Goal: Transaction & Acquisition: Purchase product/service

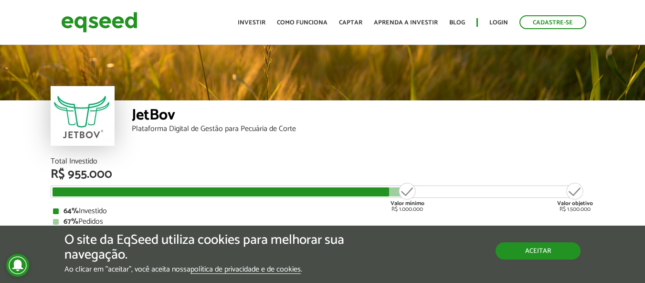
scroll to position [1128, 0]
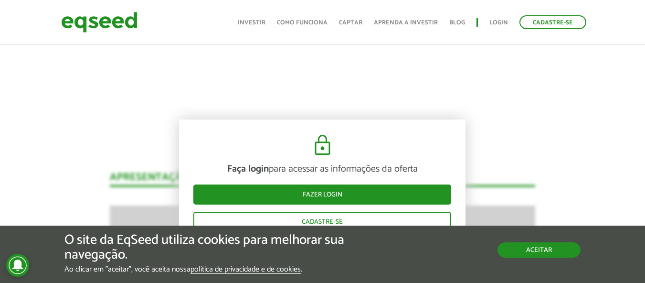
click at [525, 251] on button "Aceitar" at bounding box center [538, 249] width 83 height 15
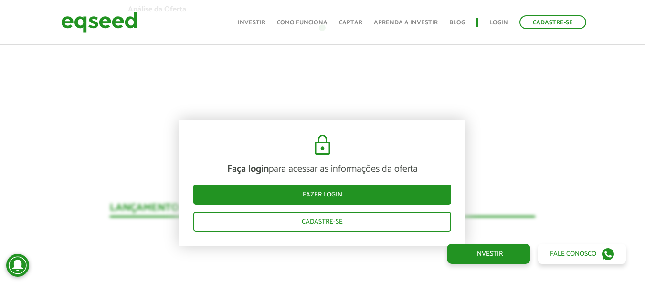
scroll to position [907, 0]
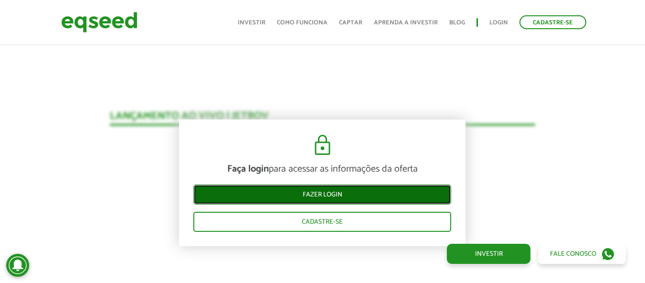
click at [308, 193] on link "Fazer login" at bounding box center [322, 194] width 258 height 20
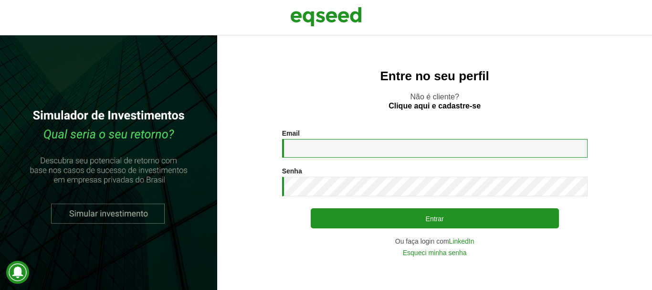
click at [378, 148] on input "Email *" at bounding box center [434, 148] width 305 height 19
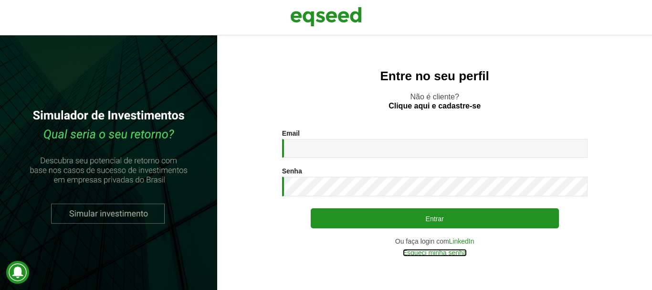
click at [433, 253] on link "Esqueci minha senha" at bounding box center [435, 252] width 64 height 7
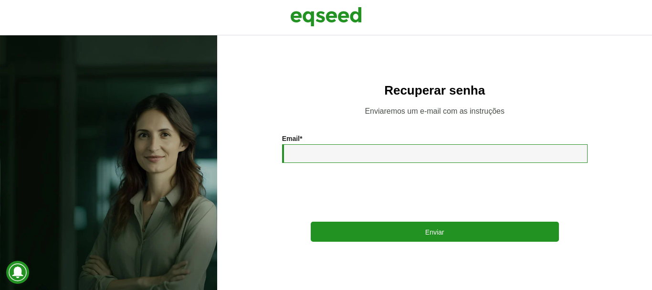
click at [325, 150] on input "Email *" at bounding box center [434, 153] width 305 height 19
type input "**********"
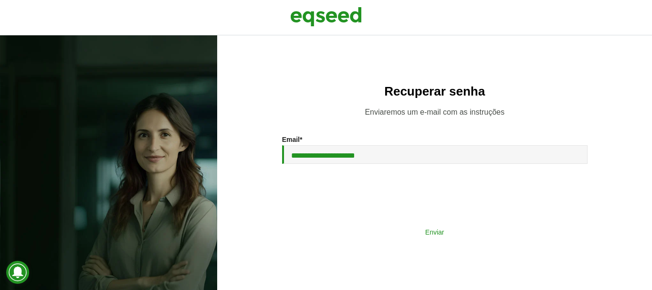
click at [393, 227] on button "Enviar" at bounding box center [435, 231] width 248 height 18
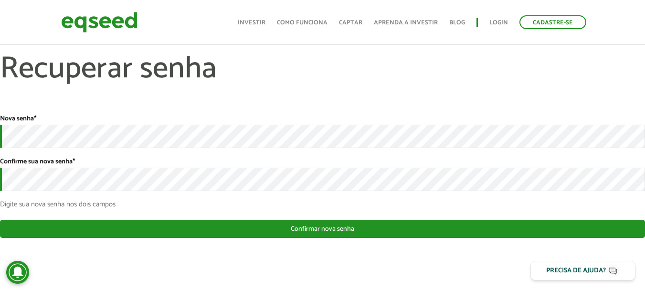
scroll to position [6, 0]
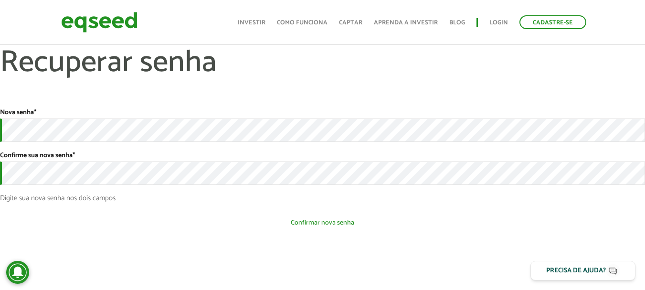
click at [301, 216] on button "Confirmar nova senha" at bounding box center [322, 222] width 645 height 18
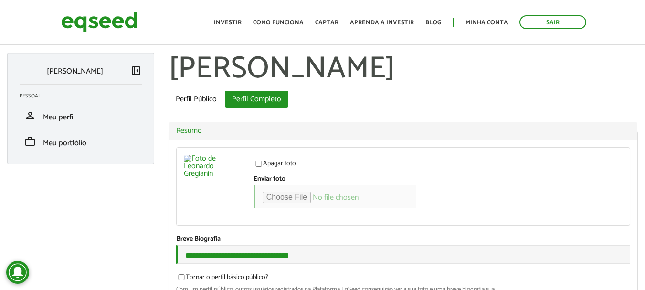
click at [272, 162] on label "Apagar foto" at bounding box center [274, 165] width 42 height 10
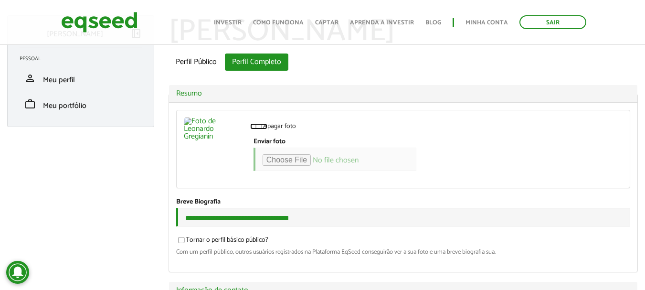
scroll to position [95, 0]
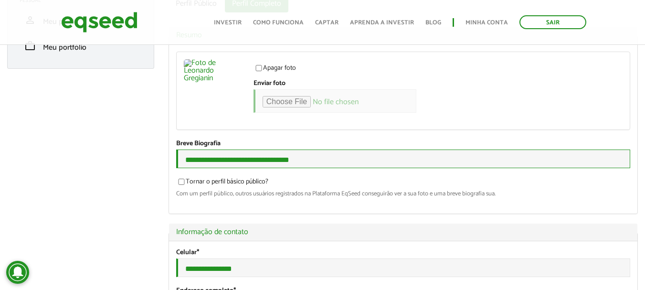
drag, startPoint x: 199, startPoint y: 163, endPoint x: 331, endPoint y: 163, distance: 132.2
click at [331, 163] on input "**********" at bounding box center [403, 158] width 454 height 19
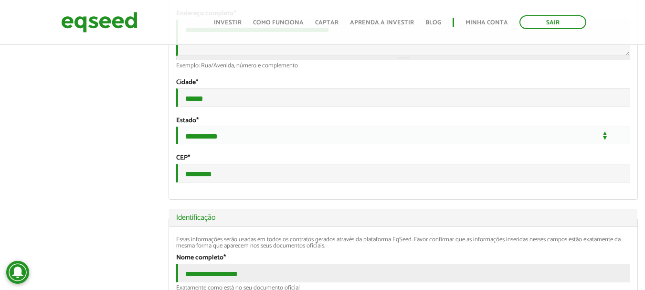
scroll to position [382, 0]
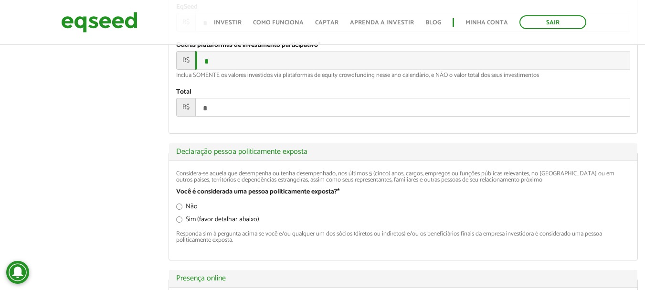
scroll to position [1384, 0]
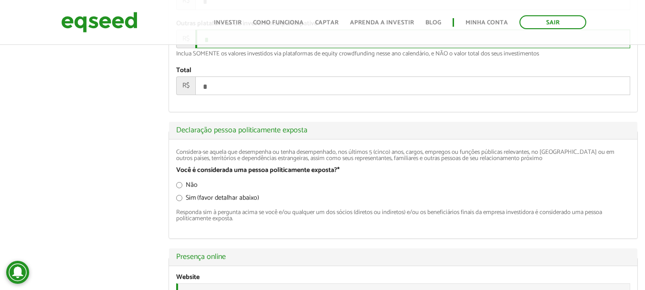
click at [234, 48] on input "*" at bounding box center [412, 39] width 435 height 19
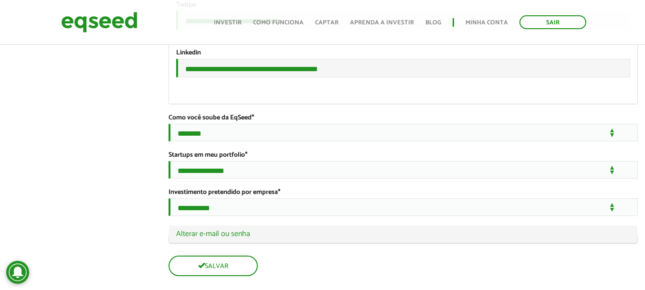
scroll to position [1766, 0]
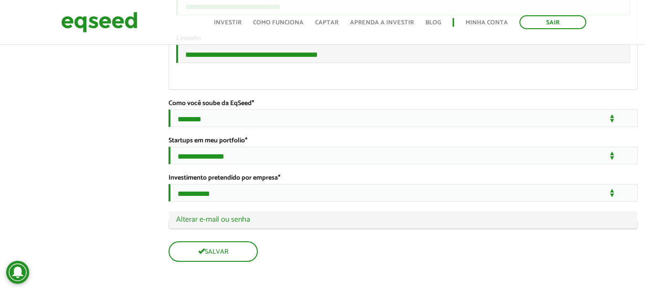
drag, startPoint x: 326, startPoint y: 97, endPoint x: 75, endPoint y: 85, distance: 250.9
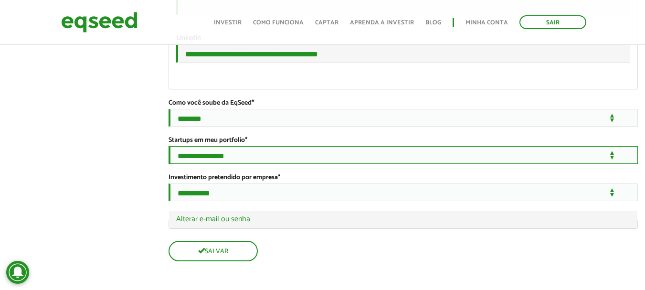
click at [199, 164] on select "**********" at bounding box center [402, 155] width 469 height 18
click at [193, 164] on select "**********" at bounding box center [402, 155] width 469 height 18
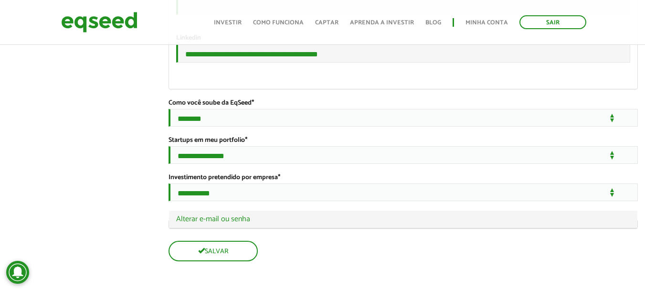
click at [197, 201] on select "**********" at bounding box center [402, 192] width 469 height 18
click at [168, 195] on select "**********" at bounding box center [402, 192] width 469 height 18
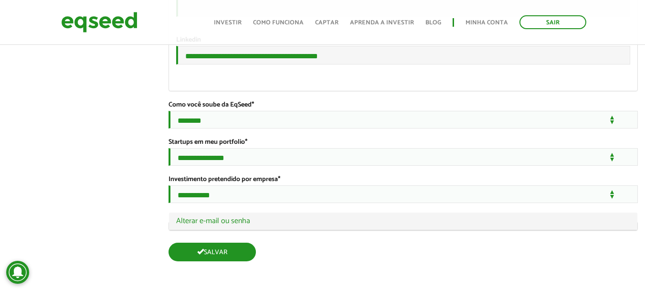
scroll to position [1877, 0]
click at [203, 249] on span "submit" at bounding box center [200, 251] width 7 height 7
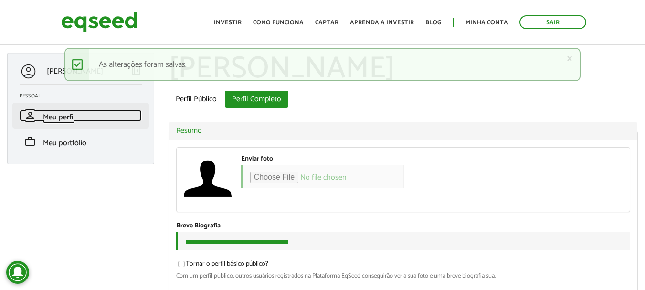
click at [66, 116] on span "Meu perfil" at bounding box center [59, 117] width 32 height 13
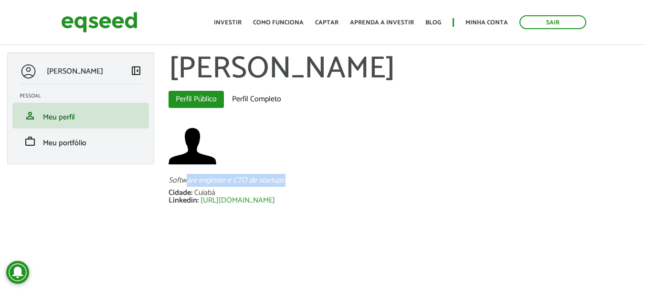
drag, startPoint x: 188, startPoint y: 180, endPoint x: 349, endPoint y: 180, distance: 161.8
click at [349, 180] on div "Software enginner e CTO de startups." at bounding box center [402, 181] width 469 height 8
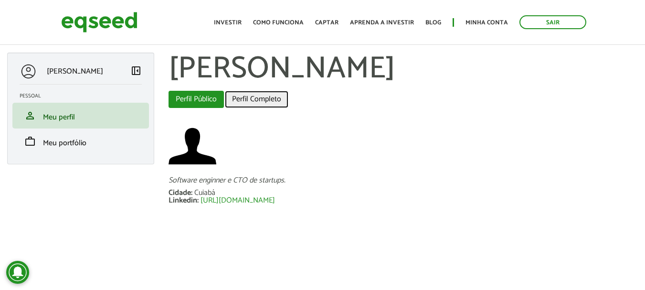
click at [255, 97] on link "Perfil Completo" at bounding box center [256, 99] width 63 height 17
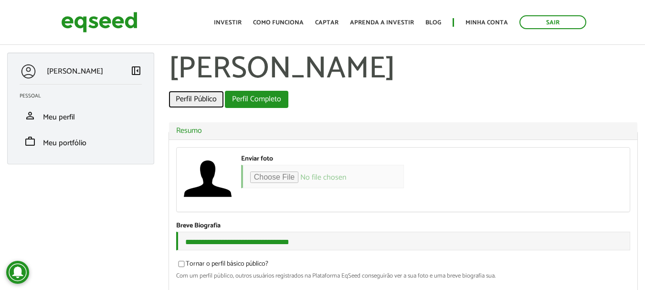
click at [194, 101] on link "Perfil Público" at bounding box center [195, 99] width 55 height 17
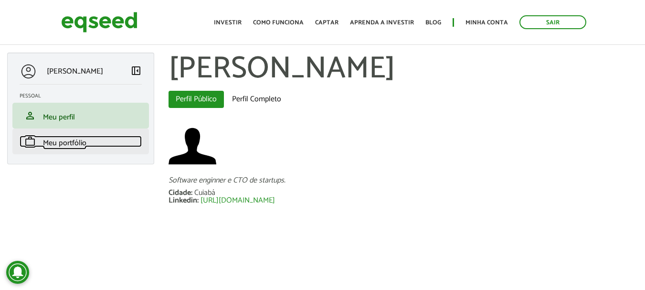
click at [74, 140] on span "Meu portfólio" at bounding box center [64, 143] width 43 height 13
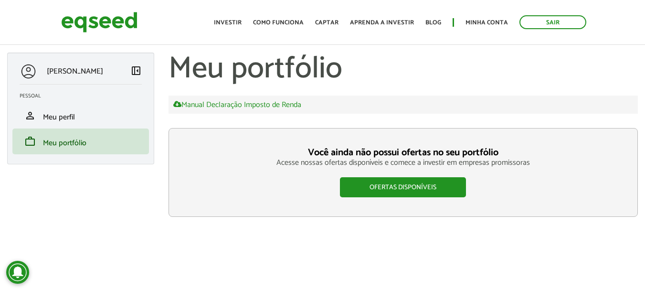
click at [230, 17] on ul "Início Investir Como funciona Captar Aprenda a investir Blog Minha conta Sair" at bounding box center [400, 22] width 382 height 14
click at [229, 20] on link "Investir" at bounding box center [228, 23] width 28 height 6
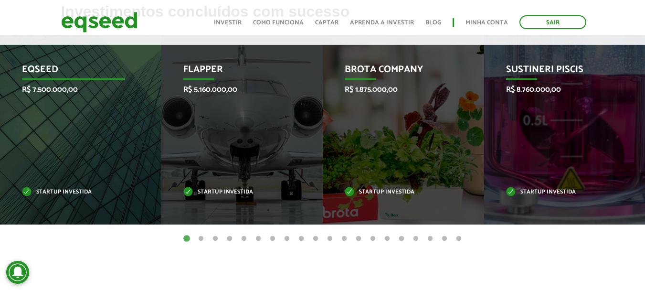
scroll to position [334, 0]
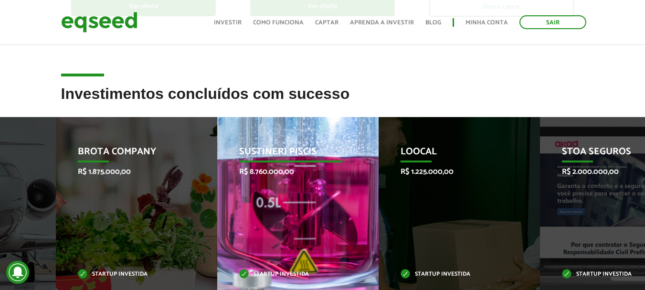
drag, startPoint x: 388, startPoint y: 200, endPoint x: 53, endPoint y: 200, distance: 335.1
click at [217, 200] on div "Sustineri Piscis R$ 8.760.000,00 Startup investida" at bounding box center [290, 212] width 147 height 190
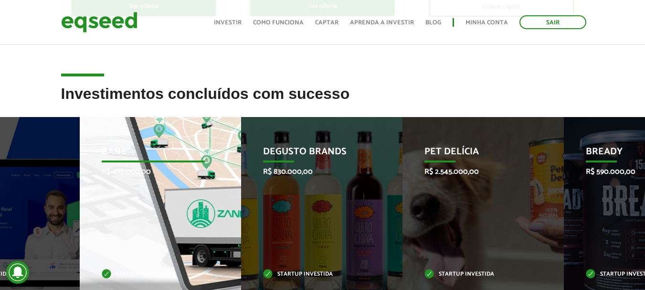
drag, startPoint x: 544, startPoint y: 217, endPoint x: 139, endPoint y: 217, distance: 404.8
click at [139, 217] on div "Zane R$ 455.000,00 Startup investida" at bounding box center [153, 212] width 147 height 190
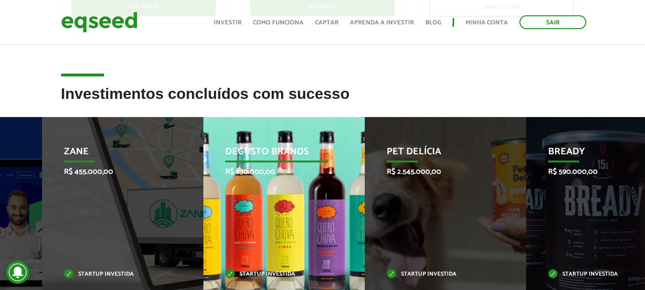
drag, startPoint x: 155, startPoint y: 198, endPoint x: 526, endPoint y: 219, distance: 371.5
click at [365, 199] on li "Degusto Brands R$ 830.000,00 Startup investida" at bounding box center [283, 212] width 161 height 190
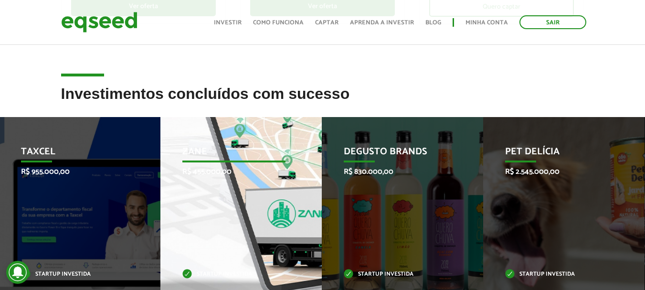
drag, startPoint x: 570, startPoint y: 208, endPoint x: 162, endPoint y: 197, distance: 407.8
click at [165, 197] on div "Zane R$ 455.000,00 Startup investida" at bounding box center [233, 212] width 147 height 190
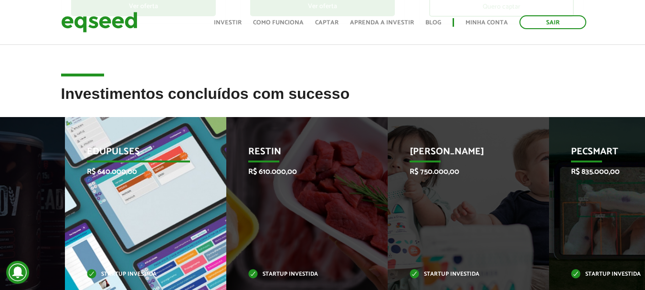
drag, startPoint x: 524, startPoint y: 200, endPoint x: 107, endPoint y: 205, distance: 416.7
click at [107, 205] on div "Edupulses R$ 640.000,00 Startup investida" at bounding box center [138, 212] width 147 height 190
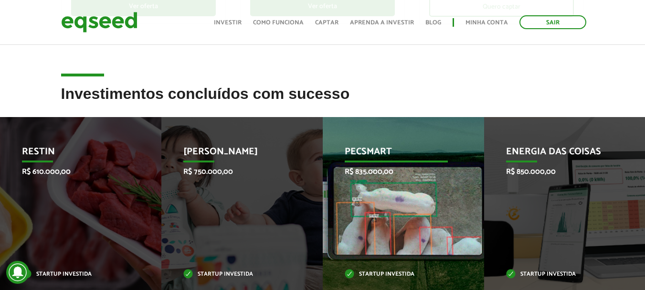
drag, startPoint x: 422, startPoint y: 205, endPoint x: 30, endPoint y: 190, distance: 392.2
click at [323, 190] on div "Pecsmart R$ 835.000,00 Startup investida" at bounding box center [396, 212] width 147 height 190
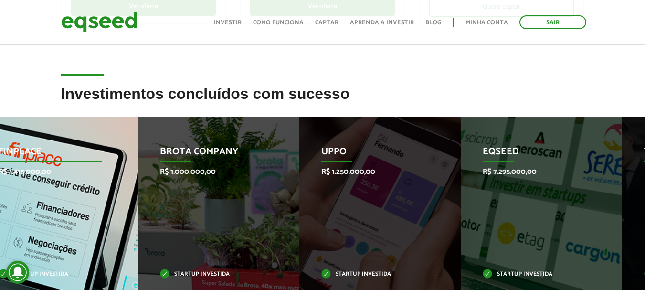
drag, startPoint x: 451, startPoint y: 225, endPoint x: 0, endPoint y: 225, distance: 450.6
click at [0, 225] on div "Finplace R$ 1.415.000,00 Startup investida" at bounding box center [50, 212] width 147 height 190
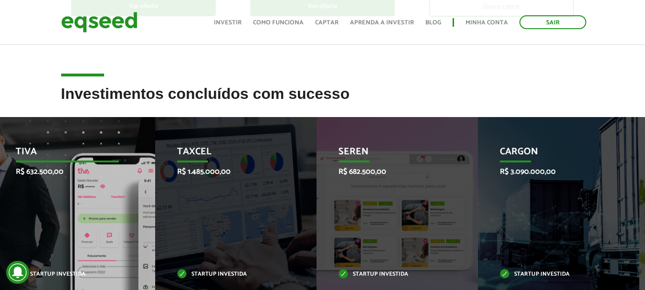
drag, startPoint x: 453, startPoint y: 190, endPoint x: 70, endPoint y: 188, distance: 382.3
click at [70, 188] on div "Tiva R$ 632.500,00 Startup investida" at bounding box center [67, 212] width 147 height 190
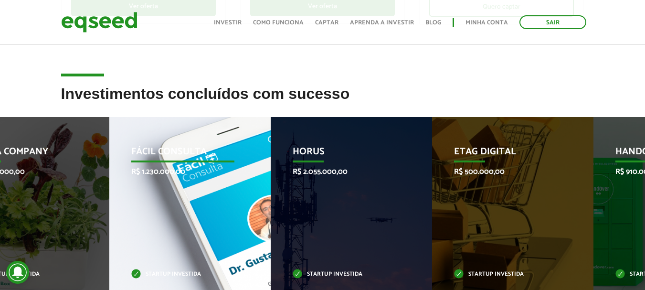
drag, startPoint x: 525, startPoint y: 210, endPoint x: 81, endPoint y: 189, distance: 444.9
click at [109, 189] on div "Fácil Consulta R$ 1.230.000,00 Startup investida" at bounding box center [182, 212] width 147 height 190
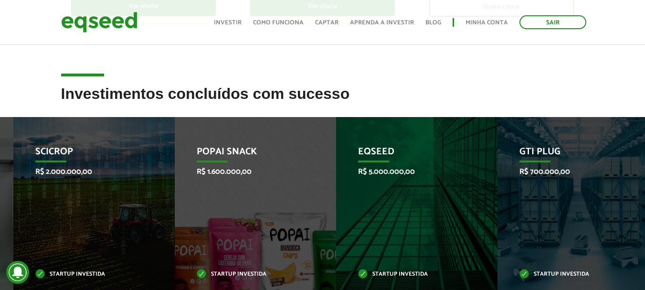
drag, startPoint x: 479, startPoint y: 197, endPoint x: 8, endPoint y: 168, distance: 471.5
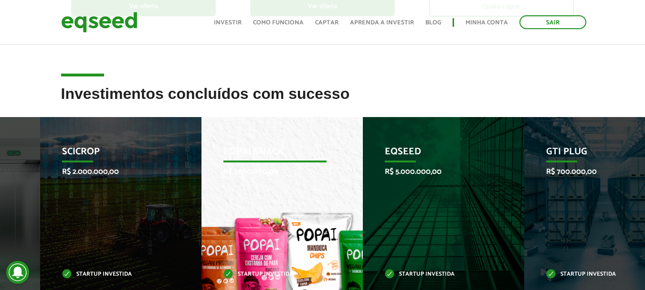
drag, startPoint x: 73, startPoint y: 154, endPoint x: 414, endPoint y: 174, distance: 341.4
click at [348, 164] on div "Popai Snack R$ 1.600.000,00 Startup investida" at bounding box center [274, 212] width 147 height 190
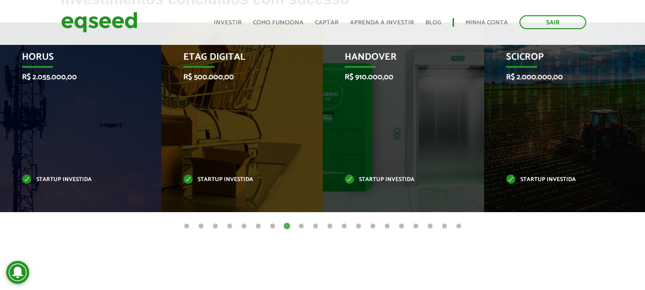
scroll to position [430, 0]
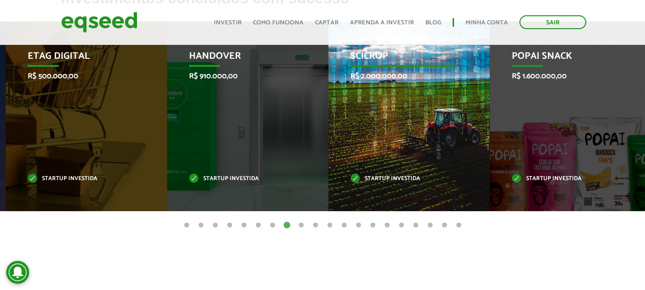
drag, startPoint x: 550, startPoint y: 131, endPoint x: 201, endPoint y: 133, distance: 348.5
click at [328, 132] on div "SciCrop R$ 2.000.000,00 Startup investida" at bounding box center [401, 116] width 147 height 190
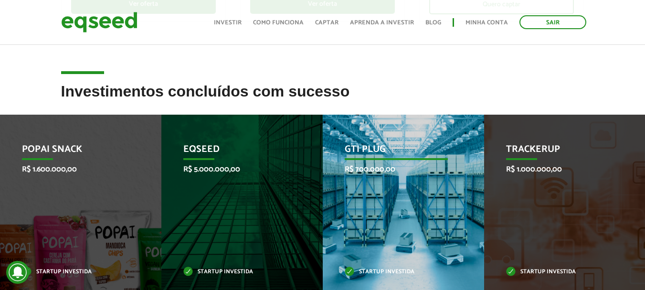
scroll to position [334, 0]
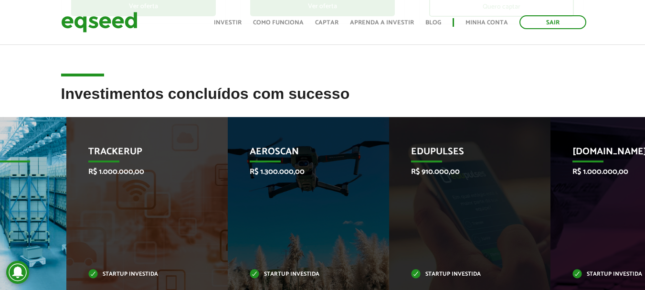
drag, startPoint x: 421, startPoint y: 208, endPoint x: 3, endPoint y: 215, distance: 417.7
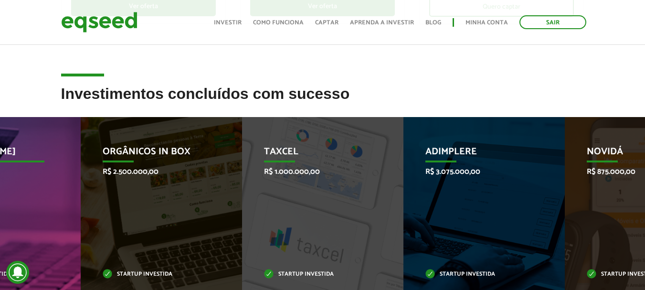
drag, startPoint x: 403, startPoint y: 215, endPoint x: 0, endPoint y: 210, distance: 403.4
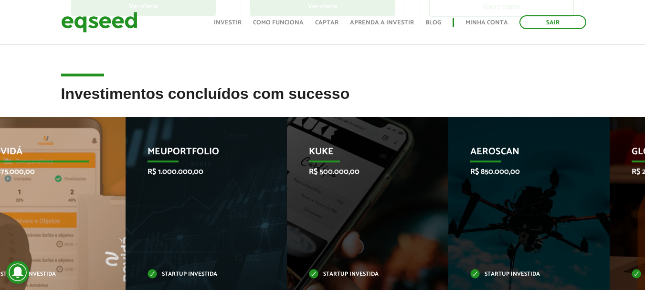
drag, startPoint x: 400, startPoint y: 232, endPoint x: 39, endPoint y: 225, distance: 360.9
click at [39, 225] on div "Novidá R$ 875.000,00 Startup investida" at bounding box center [37, 212] width 147 height 190
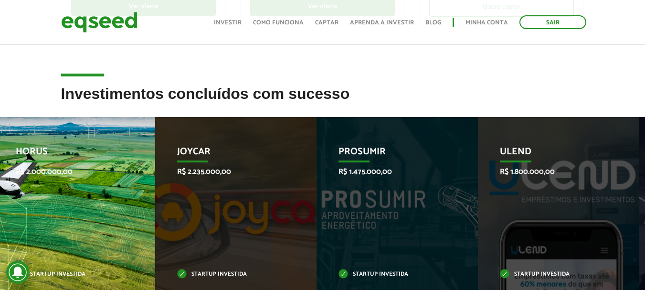
drag, startPoint x: 460, startPoint y: 215, endPoint x: 26, endPoint y: 217, distance: 433.9
click at [26, 217] on div "HORUS R$ 2.000.000,00 Startup investida" at bounding box center [67, 212] width 147 height 190
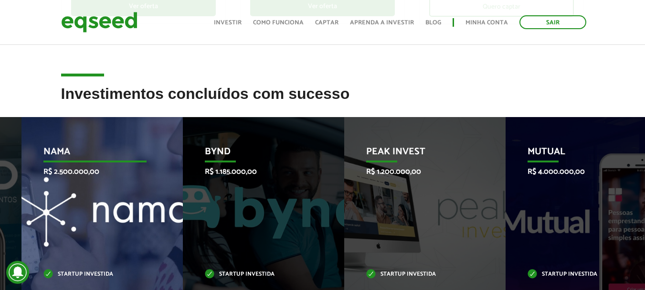
drag, startPoint x: 472, startPoint y: 234, endPoint x: 59, endPoint y: 234, distance: 413.4
click at [59, 234] on div "Nama R$ 2.500.000,00 Startup investida" at bounding box center [94, 212] width 147 height 190
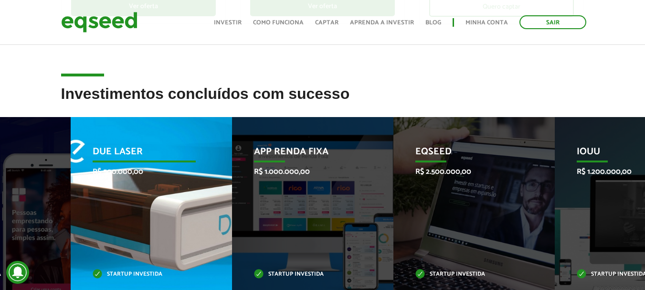
drag, startPoint x: 510, startPoint y: 229, endPoint x: 63, endPoint y: 229, distance: 447.3
click at [71, 229] on div "Due Laser R$ 500.000,00 Startup investida" at bounding box center [144, 212] width 147 height 190
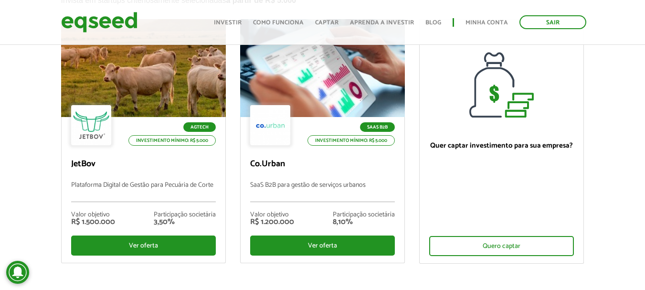
scroll to position [95, 0]
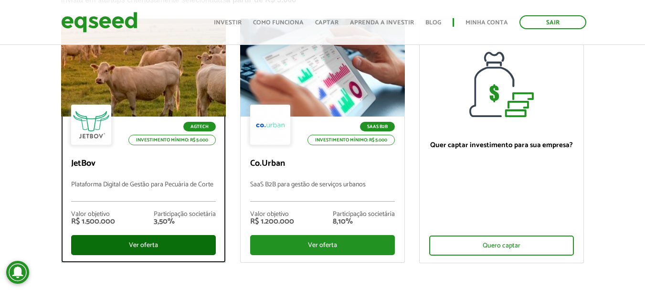
click at [131, 242] on div "Ver oferta" at bounding box center [143, 245] width 145 height 20
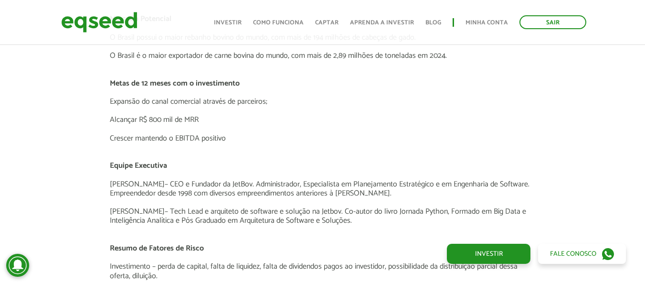
scroll to position [1890, 0]
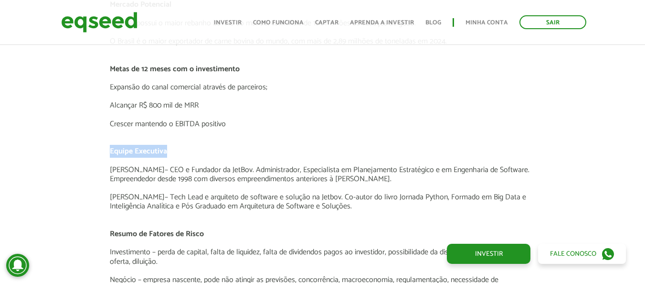
drag, startPoint x: 106, startPoint y: 140, endPoint x: 197, endPoint y: 139, distance: 90.2
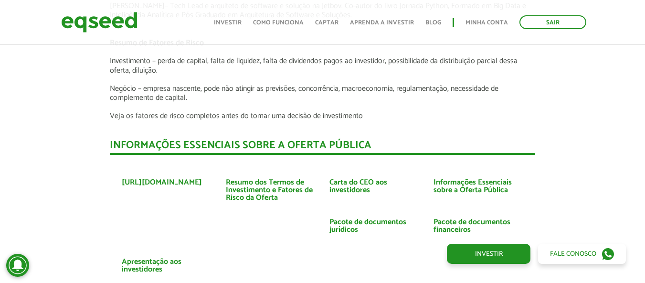
scroll to position [2128, 0]
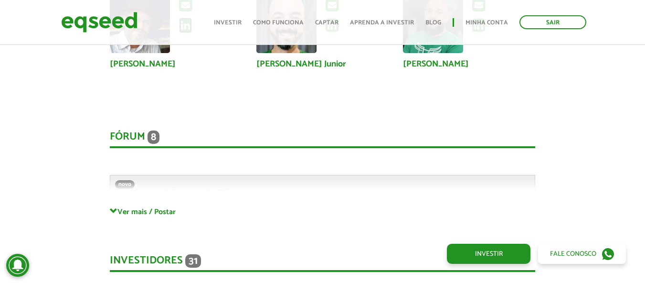
scroll to position [2463, 0]
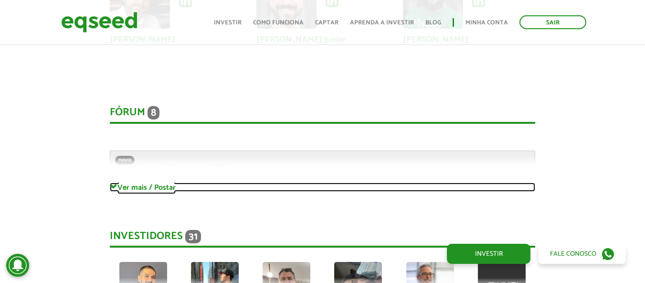
click at [117, 182] on link "Ver mais / Postar" at bounding box center [322, 186] width 425 height 9
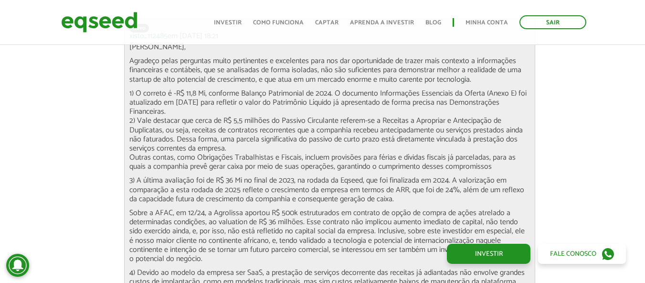
scroll to position [3274, 0]
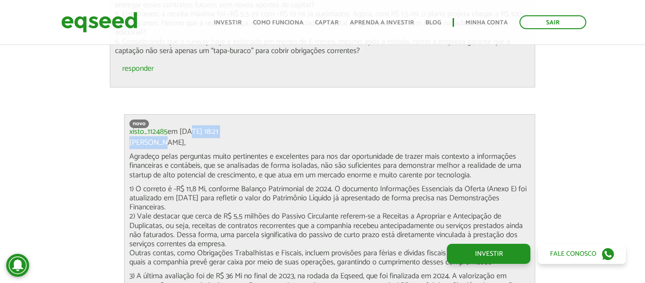
drag, startPoint x: 190, startPoint y: 111, endPoint x: 267, endPoint y: 118, distance: 77.6
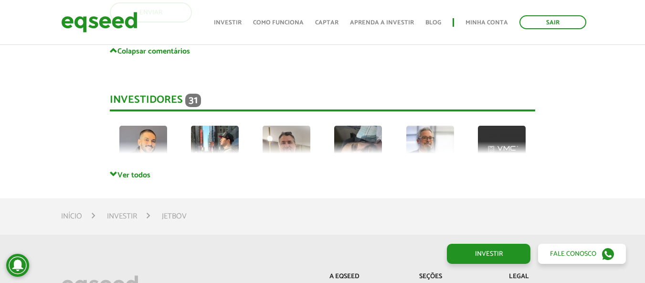
scroll to position [4611, 0]
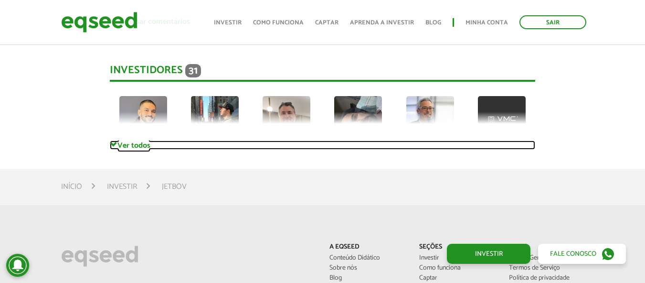
click at [123, 140] on link "Ver todos" at bounding box center [322, 144] width 425 height 9
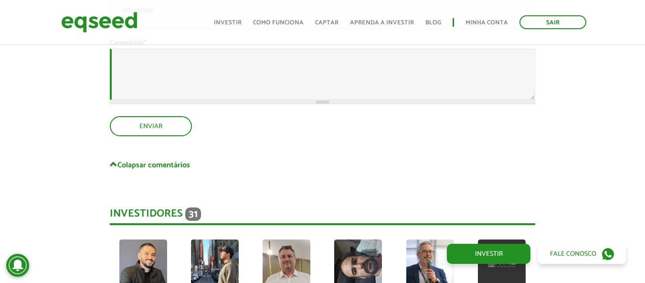
scroll to position [4658, 0]
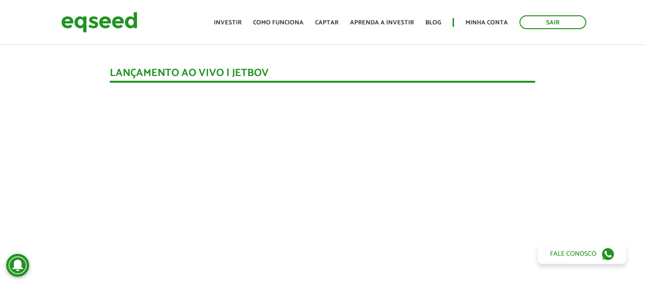
scroll to position [0, 0]
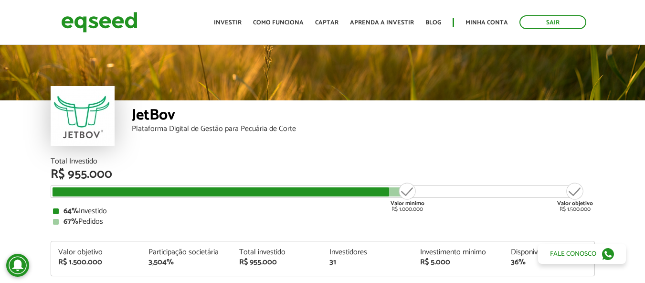
click at [199, 148] on div "JetBov Plataforma Digital de Gestão para Pecuária de Corte" at bounding box center [363, 128] width 463 height 57
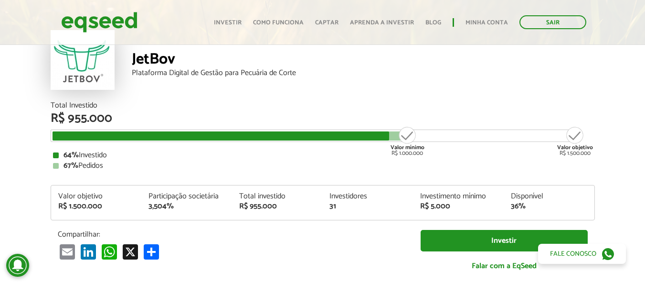
scroll to position [95, 0]
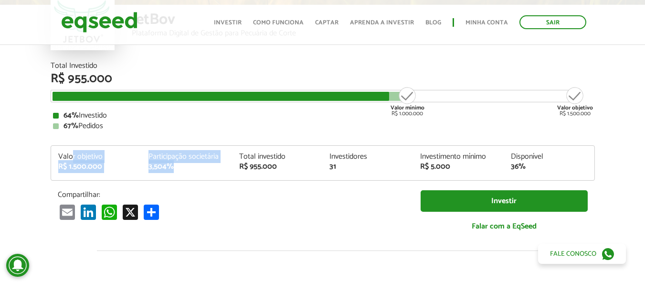
drag, startPoint x: 89, startPoint y: 159, endPoint x: 200, endPoint y: 169, distance: 111.6
click at [200, 169] on div "Valor objetivo R$ 1.500.000 Participação societária 3,504% Total investido R$ 9…" at bounding box center [322, 166] width 543 height 27
click at [200, 169] on div "3,504%" at bounding box center [186, 167] width 76 height 8
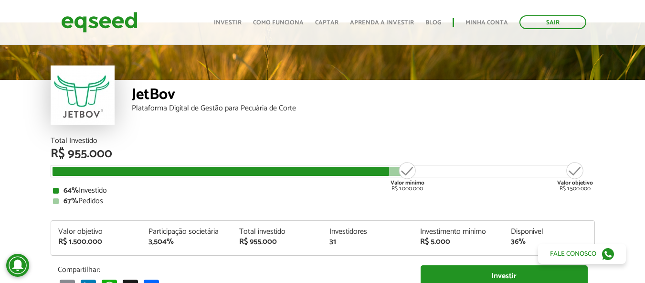
scroll to position [0, 0]
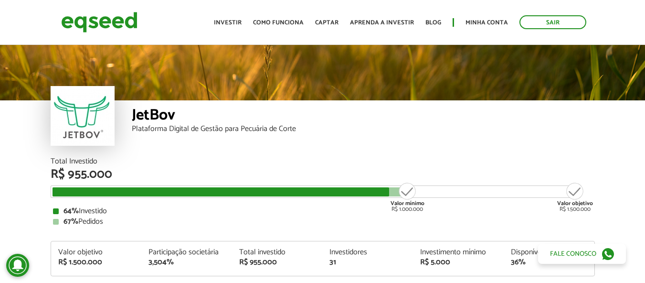
click at [230, 157] on div "JetBov Plataforma Digital de Gestão para Pecuária de Corte" at bounding box center [363, 128] width 463 height 57
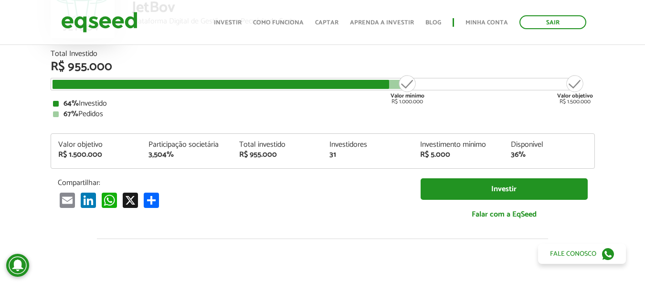
scroll to position [143, 0]
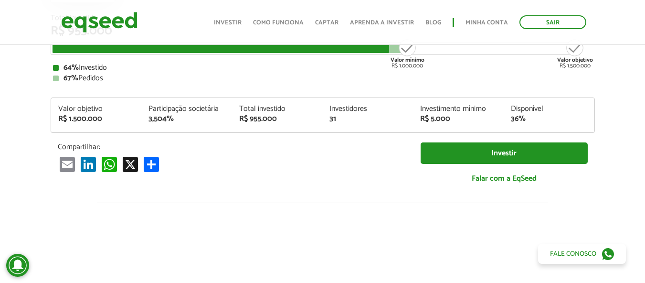
click at [12, 125] on article "JetBov Plataforma Digital de Gestão para Pecuária de Corte Total Investido R$ 9…" at bounding box center [322, 214] width 645 height 628
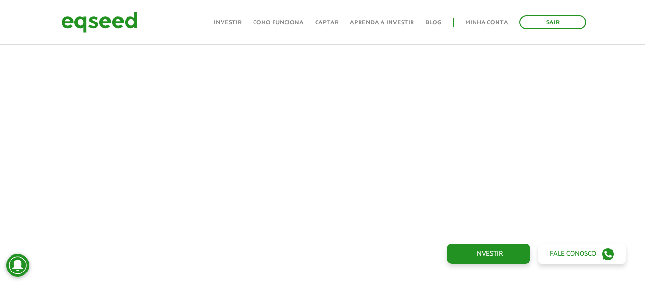
scroll to position [389, 0]
click at [19, 139] on div at bounding box center [322, 120] width 645 height 326
click at [7, 121] on div at bounding box center [322, 168] width 645 height 326
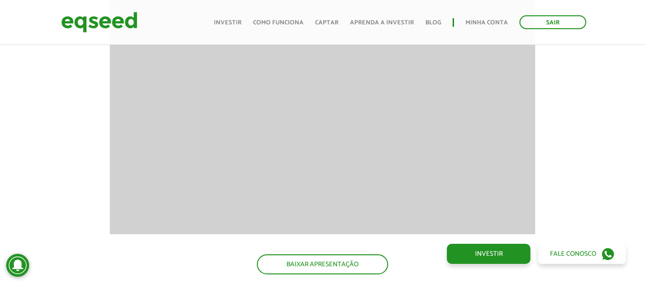
scroll to position [1289, 0]
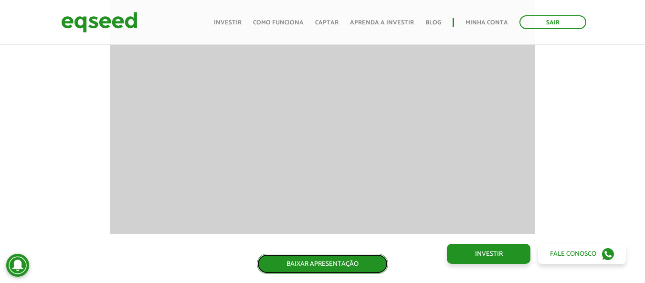
click at [310, 263] on link "BAIXAR APRESENTAÇÃO" at bounding box center [322, 263] width 131 height 20
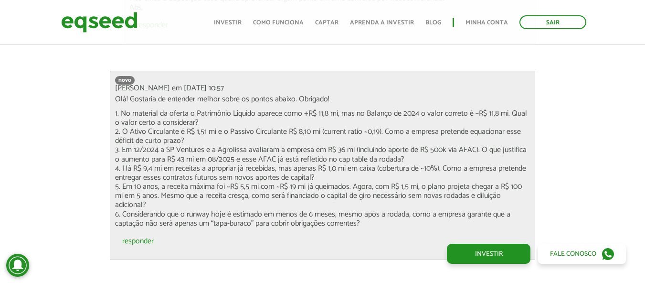
scroll to position [3103, 0]
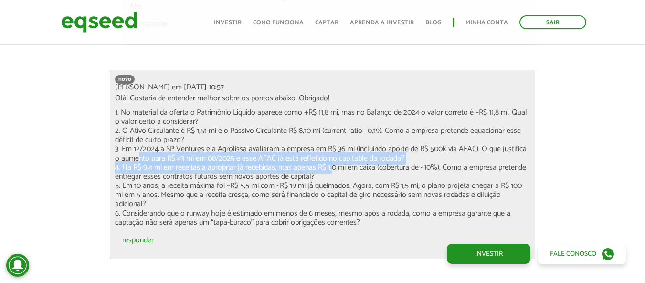
drag, startPoint x: 135, startPoint y: 151, endPoint x: 327, endPoint y: 153, distance: 192.4
click at [327, 153] on p "1. No material da oferta o Patrimônio Líquido aparece como +R$ 11,8 mi, mas no …" at bounding box center [322, 167] width 415 height 119
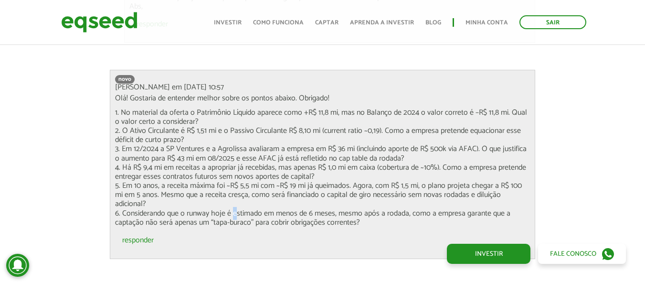
click at [229, 193] on p "1. No material da oferta o Patrimônio Líquido aparece como +R$ 11,8 mi, mas no …" at bounding box center [322, 167] width 415 height 119
click at [158, 188] on p "1. No material da oferta o Patrimônio Líquido aparece como +R$ 11,8 mi, mas no …" at bounding box center [322, 167] width 415 height 119
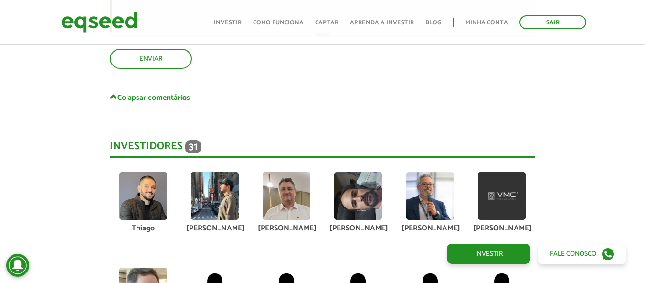
scroll to position [4582, 0]
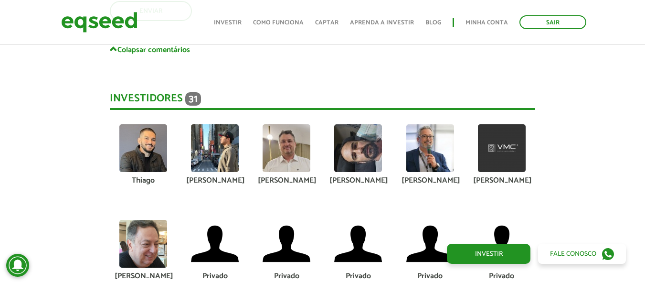
click at [147, 140] on img at bounding box center [143, 148] width 48 height 48
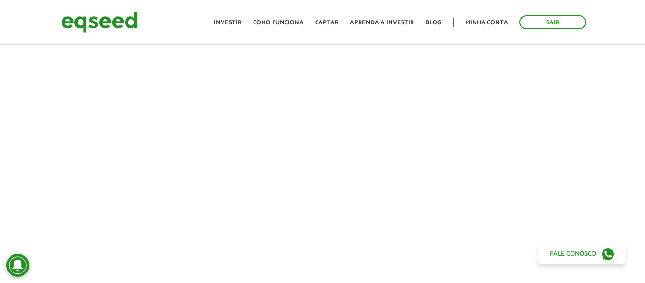
scroll to position [0, 0]
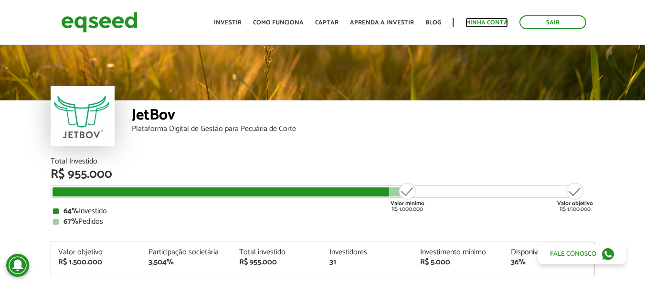
click at [484, 20] on link "Minha conta" at bounding box center [486, 23] width 42 height 6
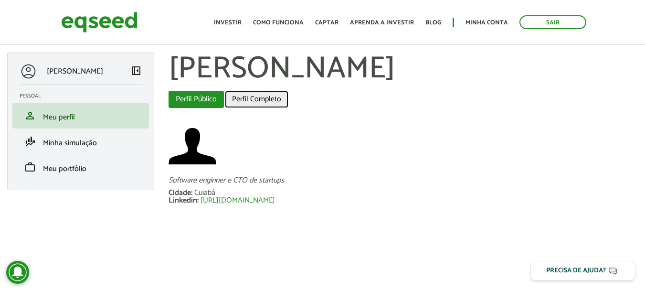
click at [261, 98] on link "Perfil Completo" at bounding box center [256, 99] width 63 height 17
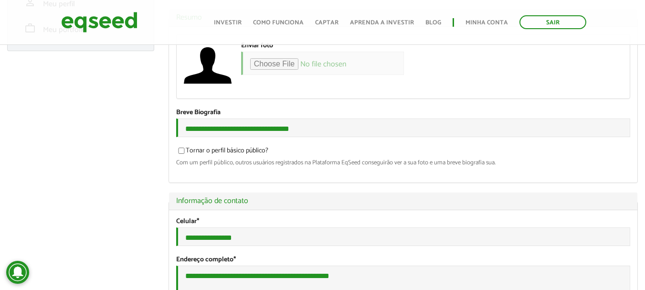
scroll to position [143, 0]
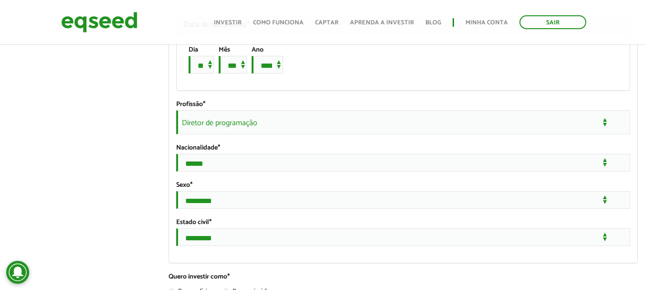
scroll to position [716, 0]
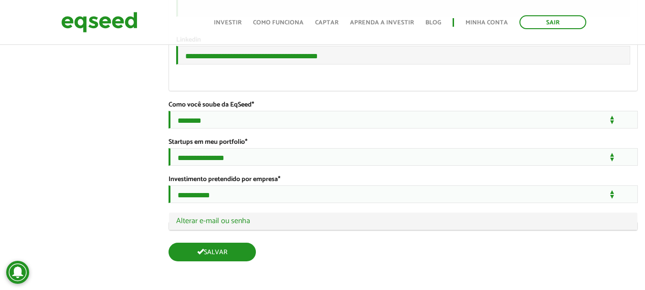
click at [226, 251] on button "Salvar" at bounding box center [211, 251] width 87 height 19
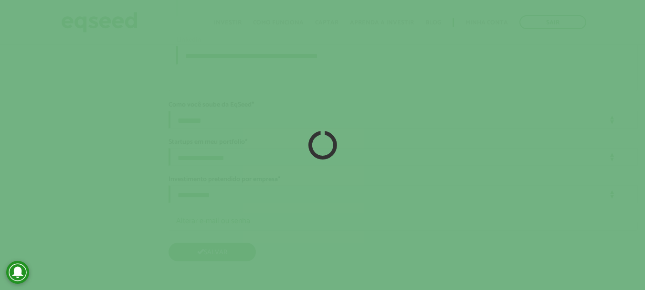
scroll to position [1864, 0]
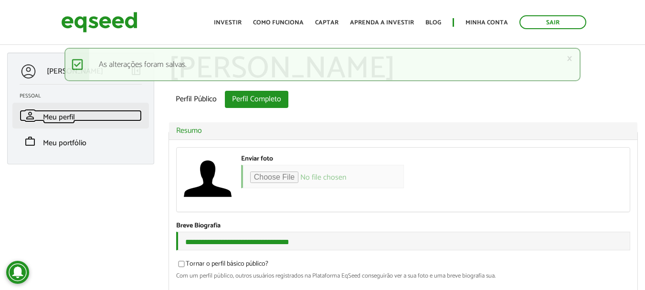
click at [63, 116] on span "Meu perfil" at bounding box center [59, 117] width 32 height 13
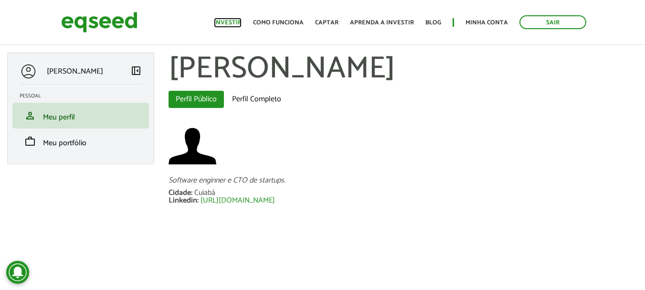
click at [234, 22] on link "Investir" at bounding box center [228, 23] width 28 height 6
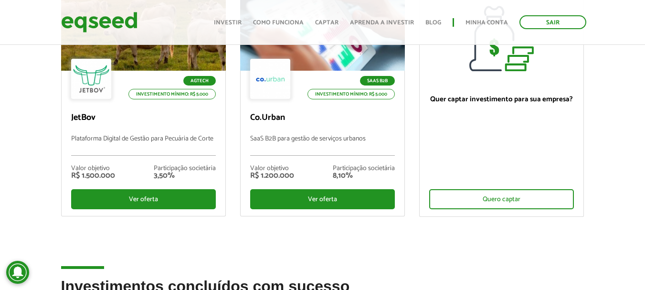
scroll to position [143, 0]
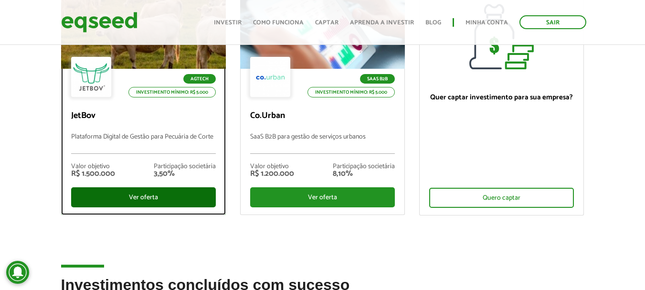
click at [155, 193] on div "Ver oferta" at bounding box center [143, 197] width 145 height 20
